Goal: Task Accomplishment & Management: Complete application form

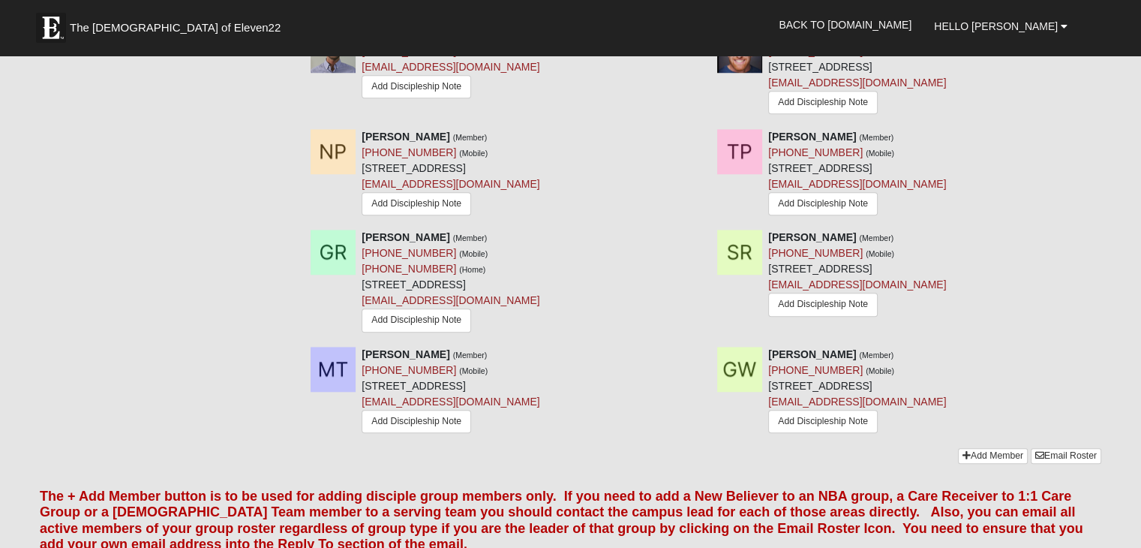
scroll to position [1275, 0]
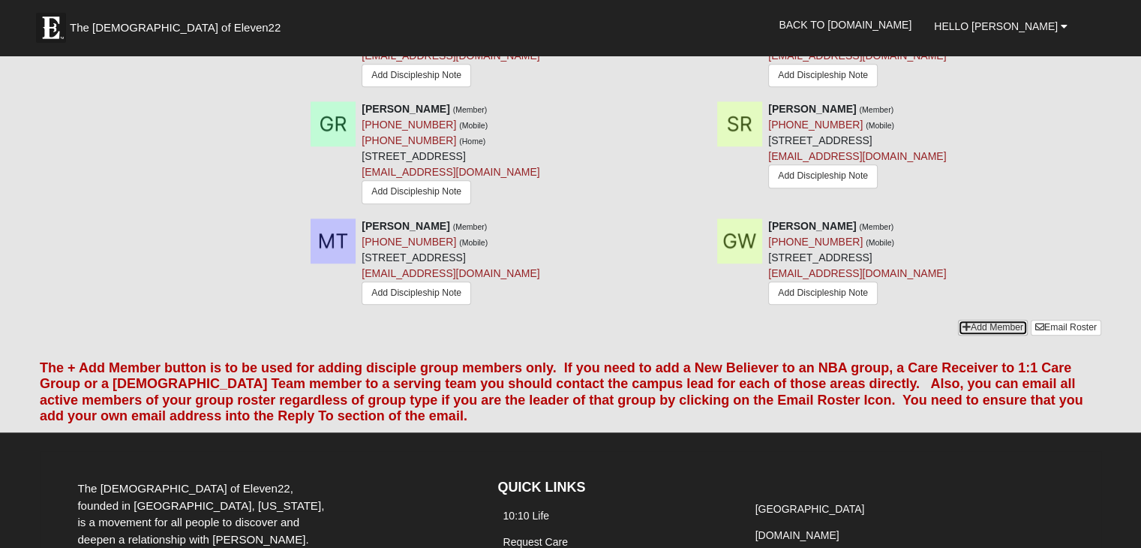
click at [997, 320] on link "Add Member" at bounding box center [993, 328] width 70 height 16
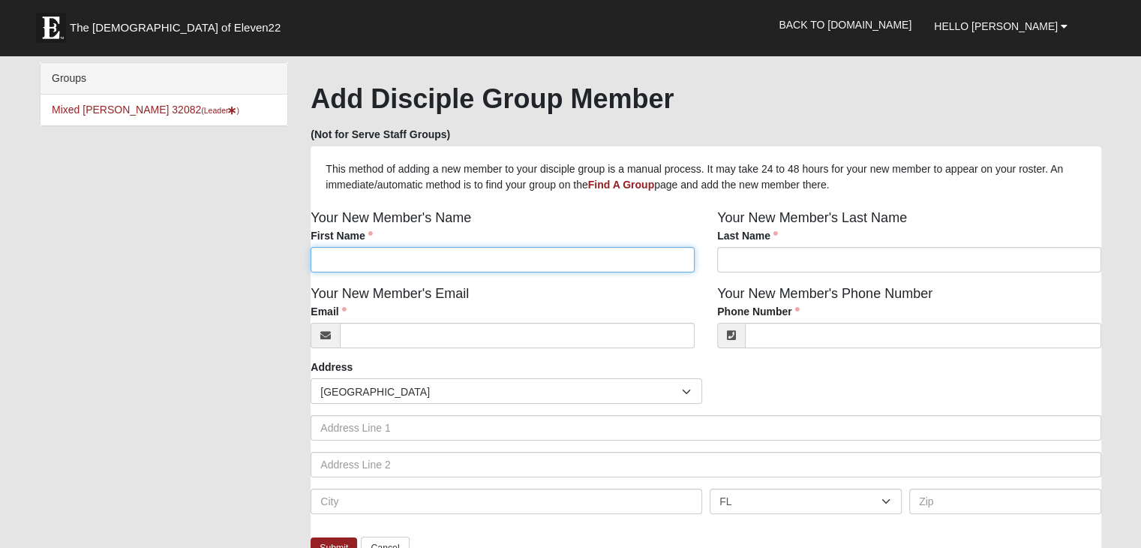
click at [496, 257] on input "First Name" at bounding box center [503, 260] width 384 height 26
click at [323, 262] on input "[PERSON_NAME]" at bounding box center [503, 260] width 384 height 26
click at [333, 262] on input "Eezra" at bounding box center [503, 260] width 384 height 26
type input "[PERSON_NAME]"
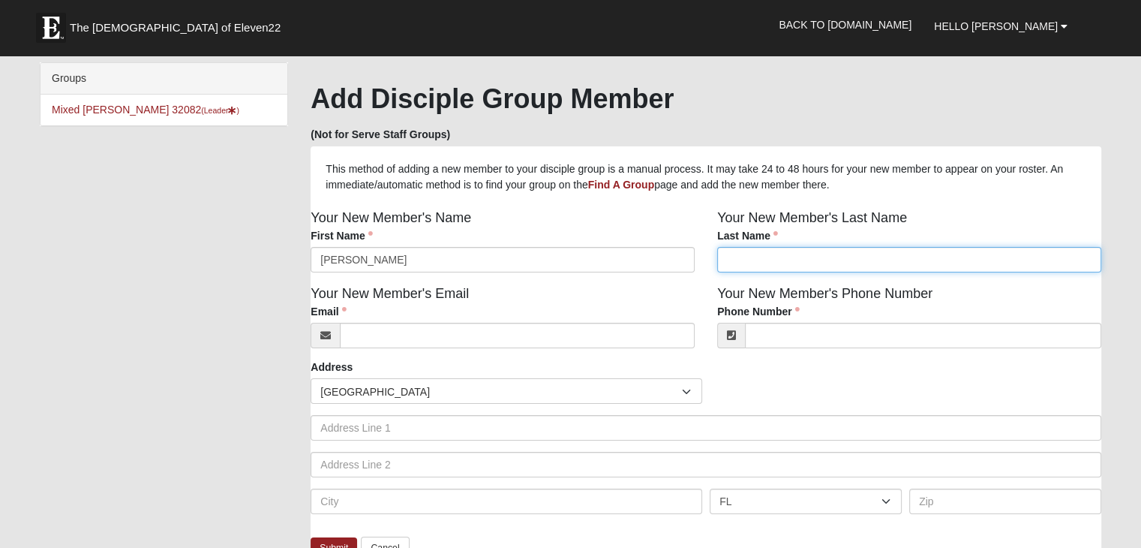
click at [745, 256] on input "Last Name" at bounding box center [909, 260] width 384 height 26
type input "[PERSON_NAME]"
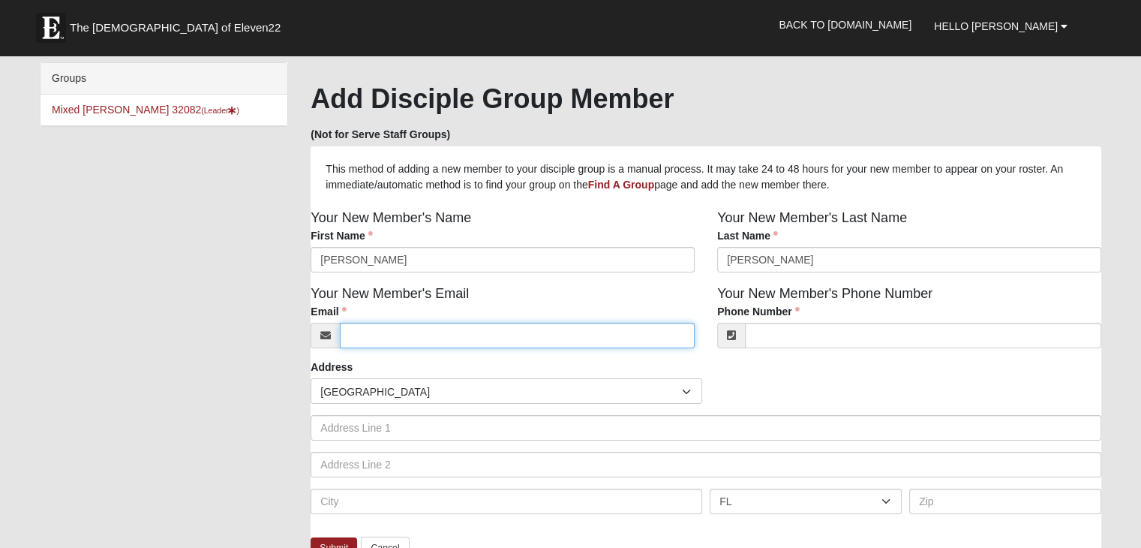
click at [498, 332] on input "Email" at bounding box center [517, 336] width 355 height 26
type input "[EMAIL_ADDRESS][DOMAIN_NAME]"
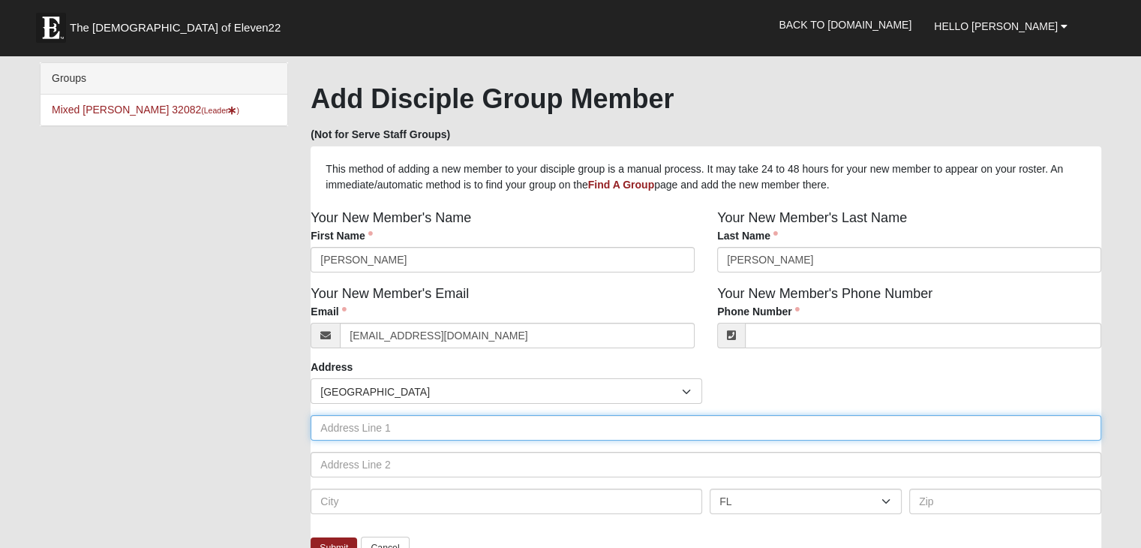
click at [496, 440] on input "text" at bounding box center [706, 428] width 791 height 26
type input "[STREET_ADDRESS]"
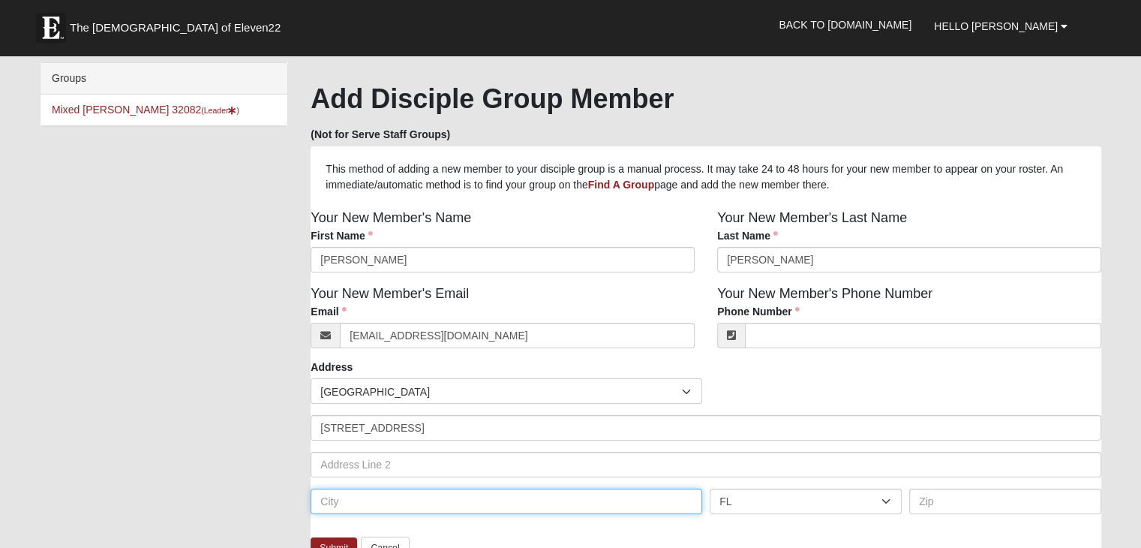
click at [359, 497] on input "text" at bounding box center [507, 501] width 392 height 26
type input "r"
type input "[GEOGRAPHIC_DATA]"
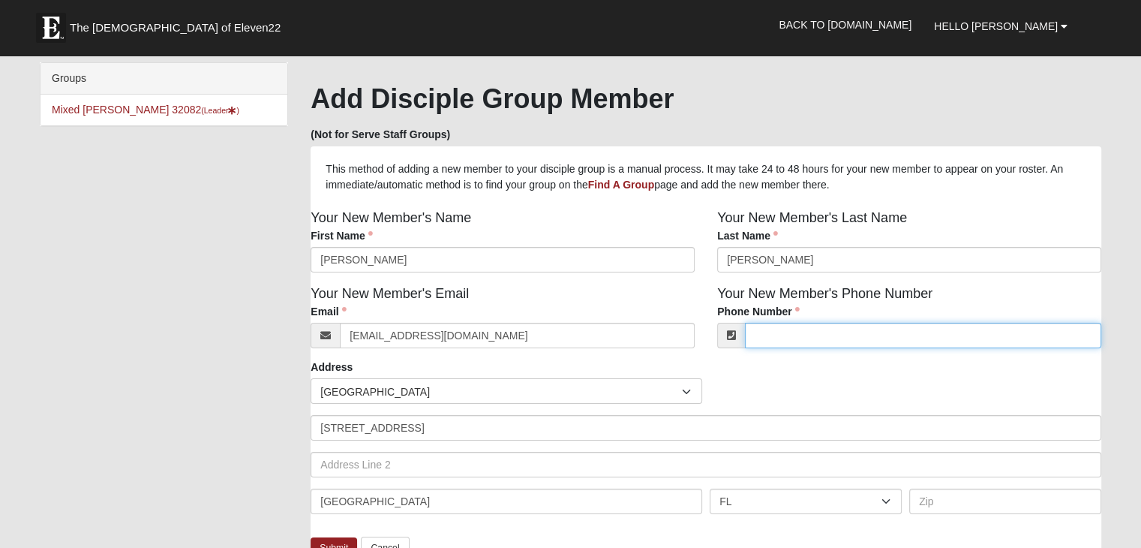
click at [840, 344] on input "Phone Number" at bounding box center [923, 336] width 356 height 26
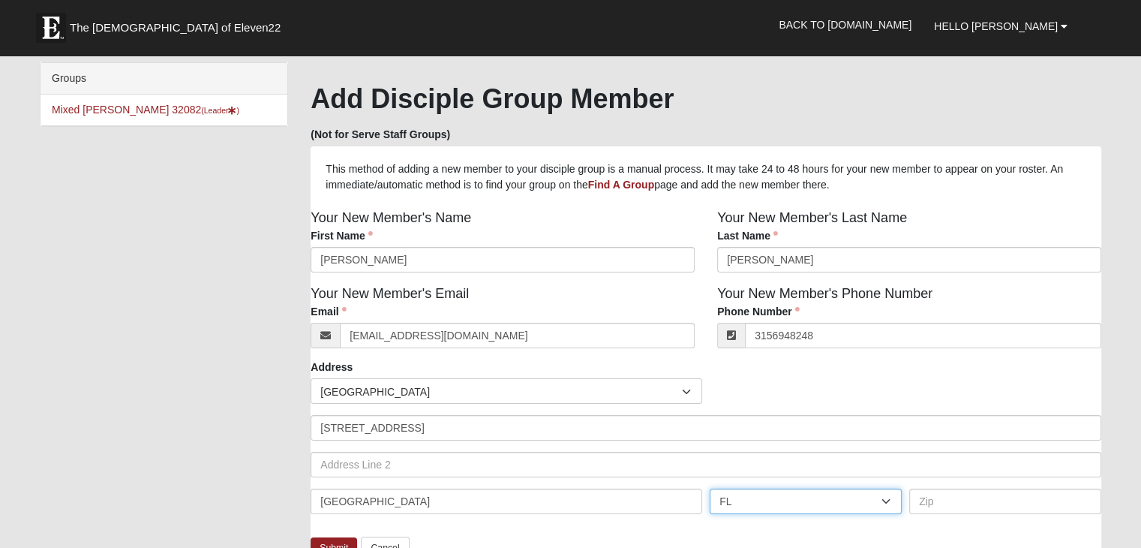
type input "[PHONE_NUMBER]"
click at [780, 496] on select "AL AK AS AR AZ CA CO CT DE DC FM [GEOGRAPHIC_DATA] [GEOGRAPHIC_DATA] GU HI ID I…" at bounding box center [806, 501] width 192 height 26
select select "NY"
click at [710, 489] on select "AL AK AS AR AZ CA CO CT DE DC FM [GEOGRAPHIC_DATA] [GEOGRAPHIC_DATA] GU HI ID I…" at bounding box center [806, 501] width 192 height 26
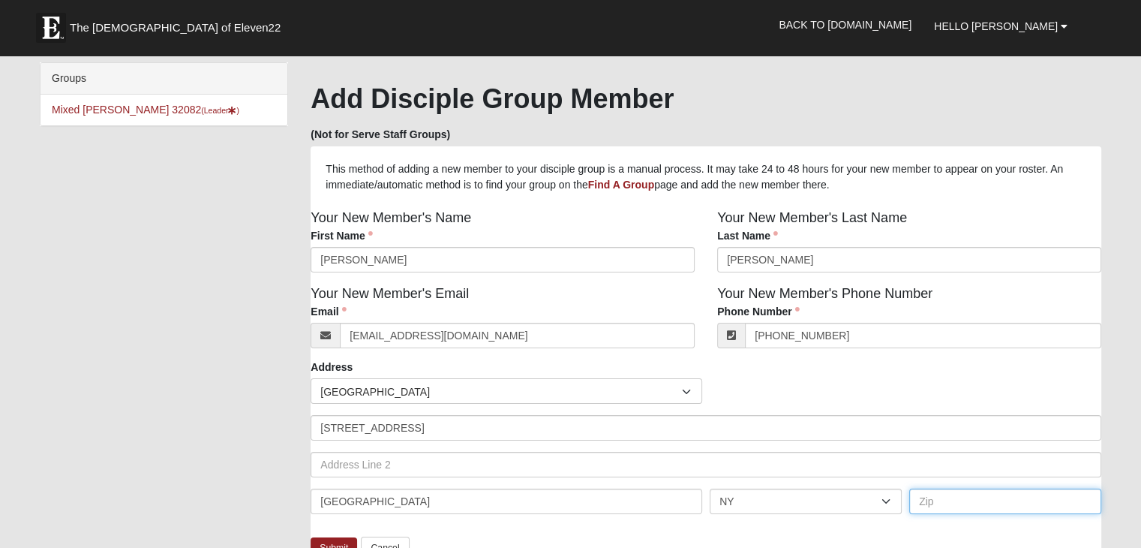
click at [933, 502] on input "text" at bounding box center [1005, 501] width 192 height 26
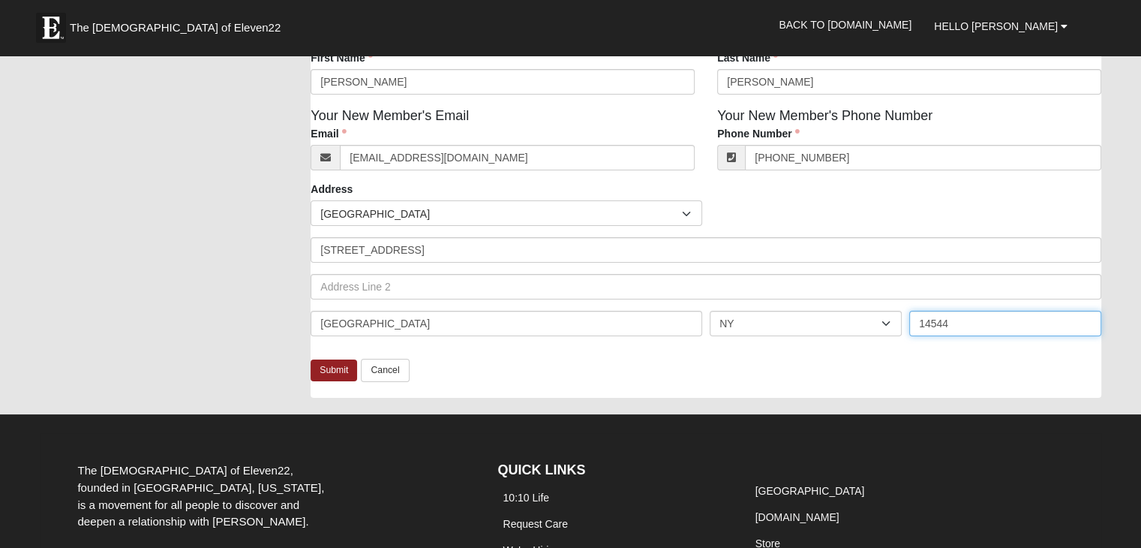
scroll to position [181, 0]
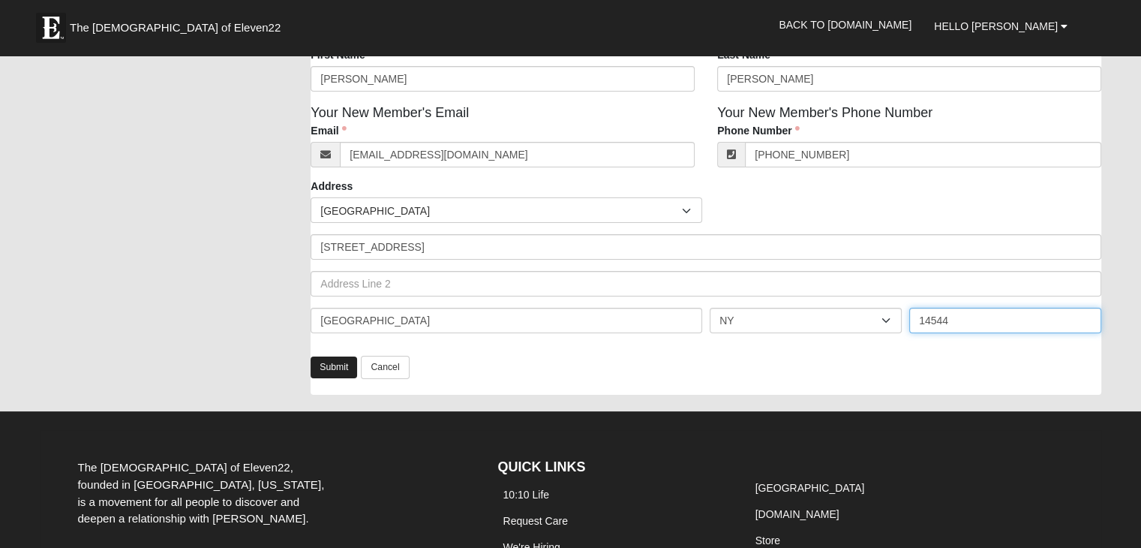
type input "14544"
click at [327, 364] on link "Submit" at bounding box center [334, 367] width 47 height 22
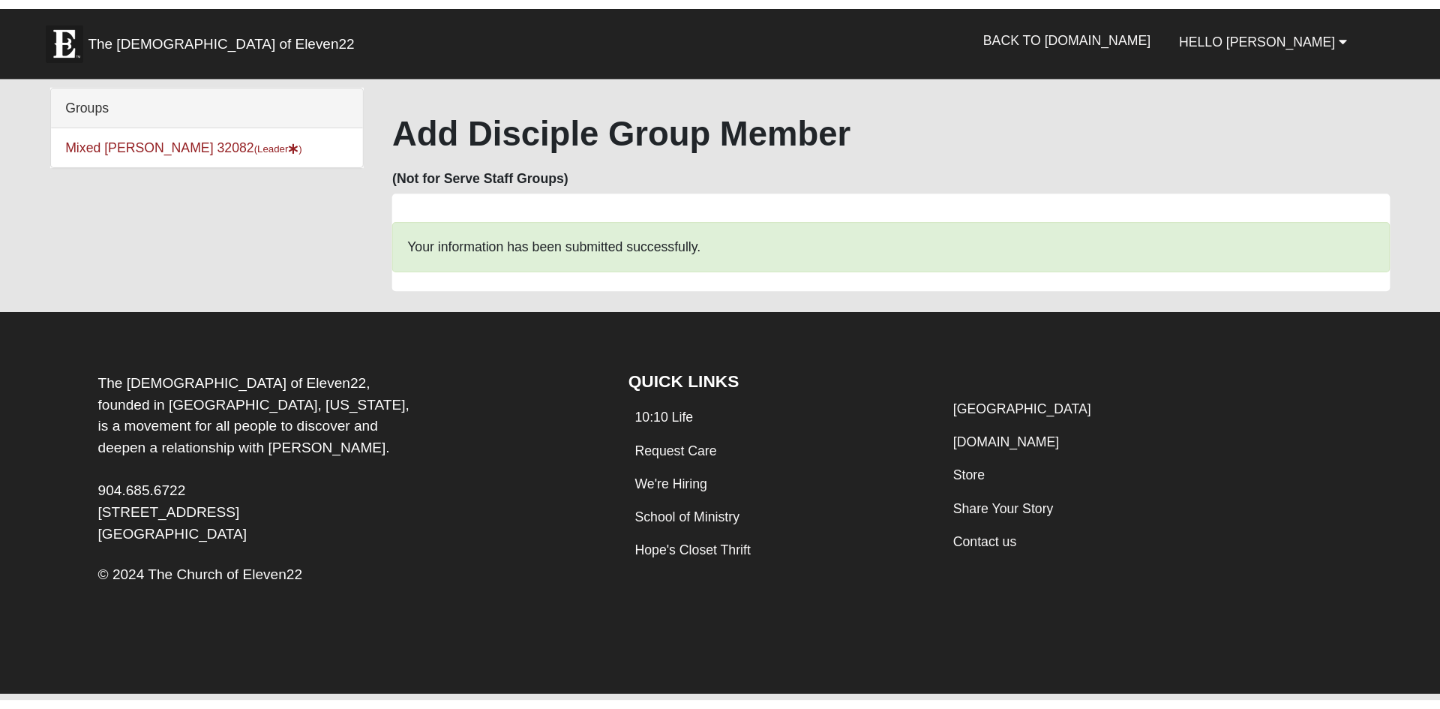
scroll to position [0, 0]
